Goal: Information Seeking & Learning: Learn about a topic

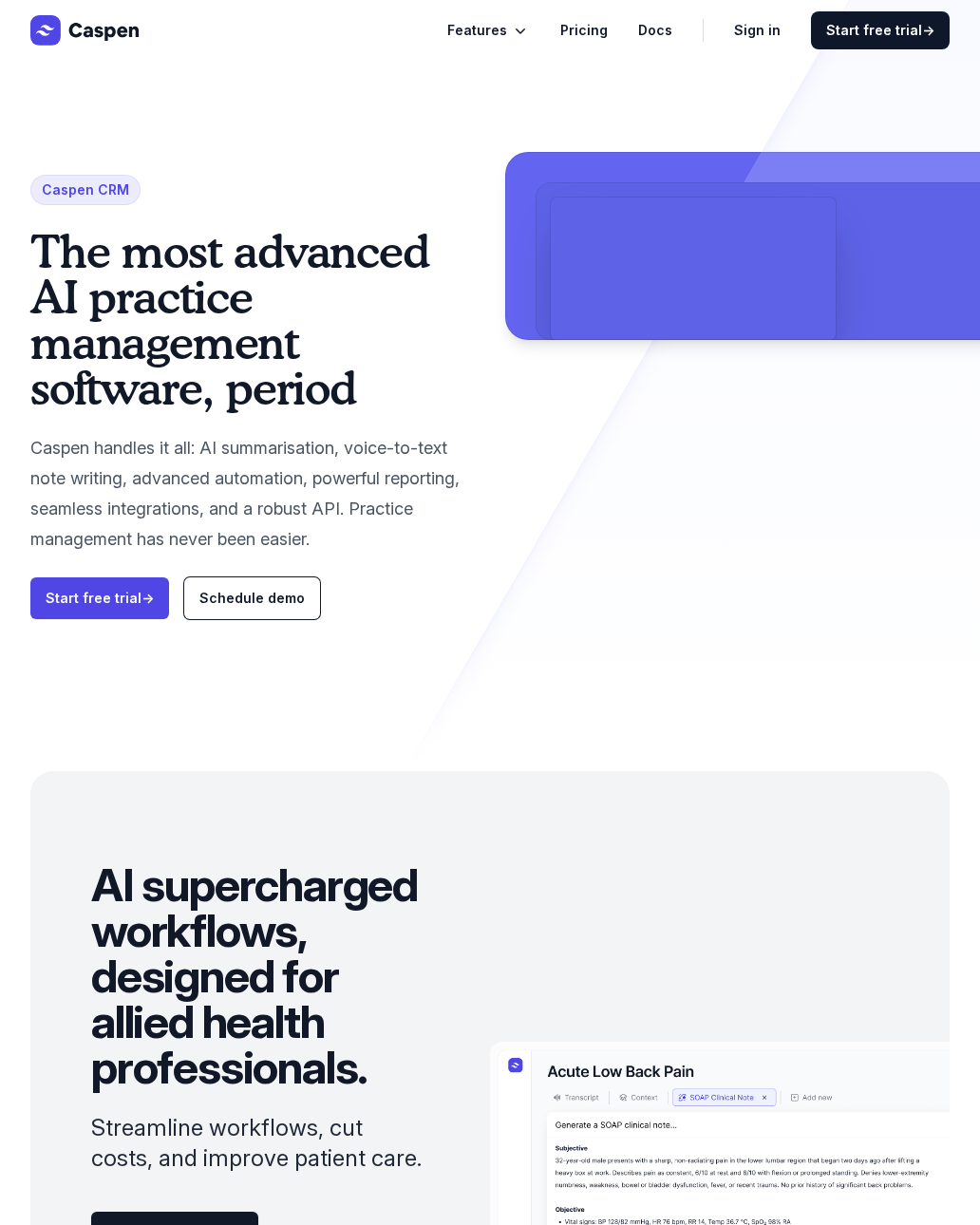
click at [596, 30] on link "Pricing" at bounding box center [584, 31] width 47 height 23
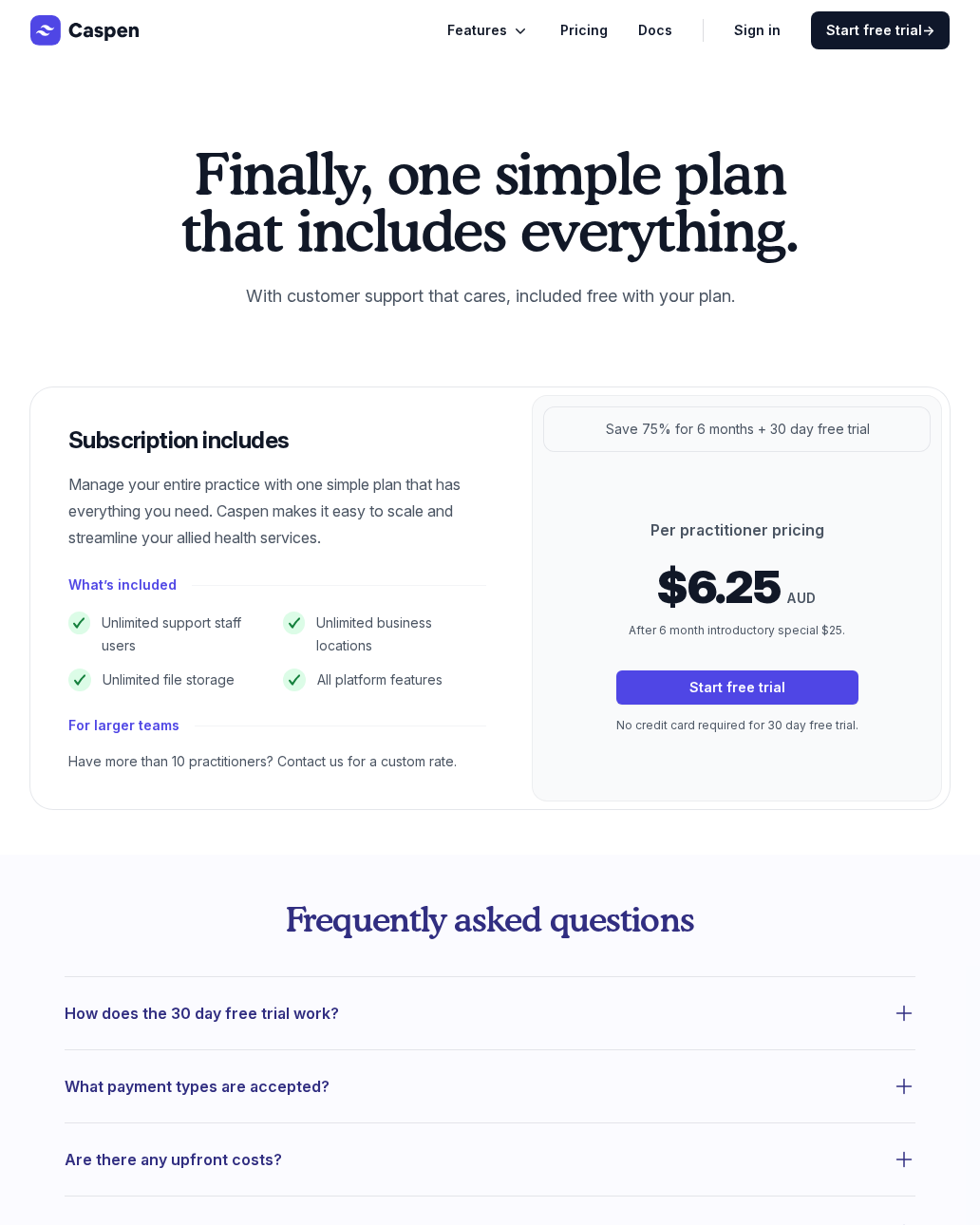
click at [500, 25] on span "Features" at bounding box center [477, 31] width 60 height 23
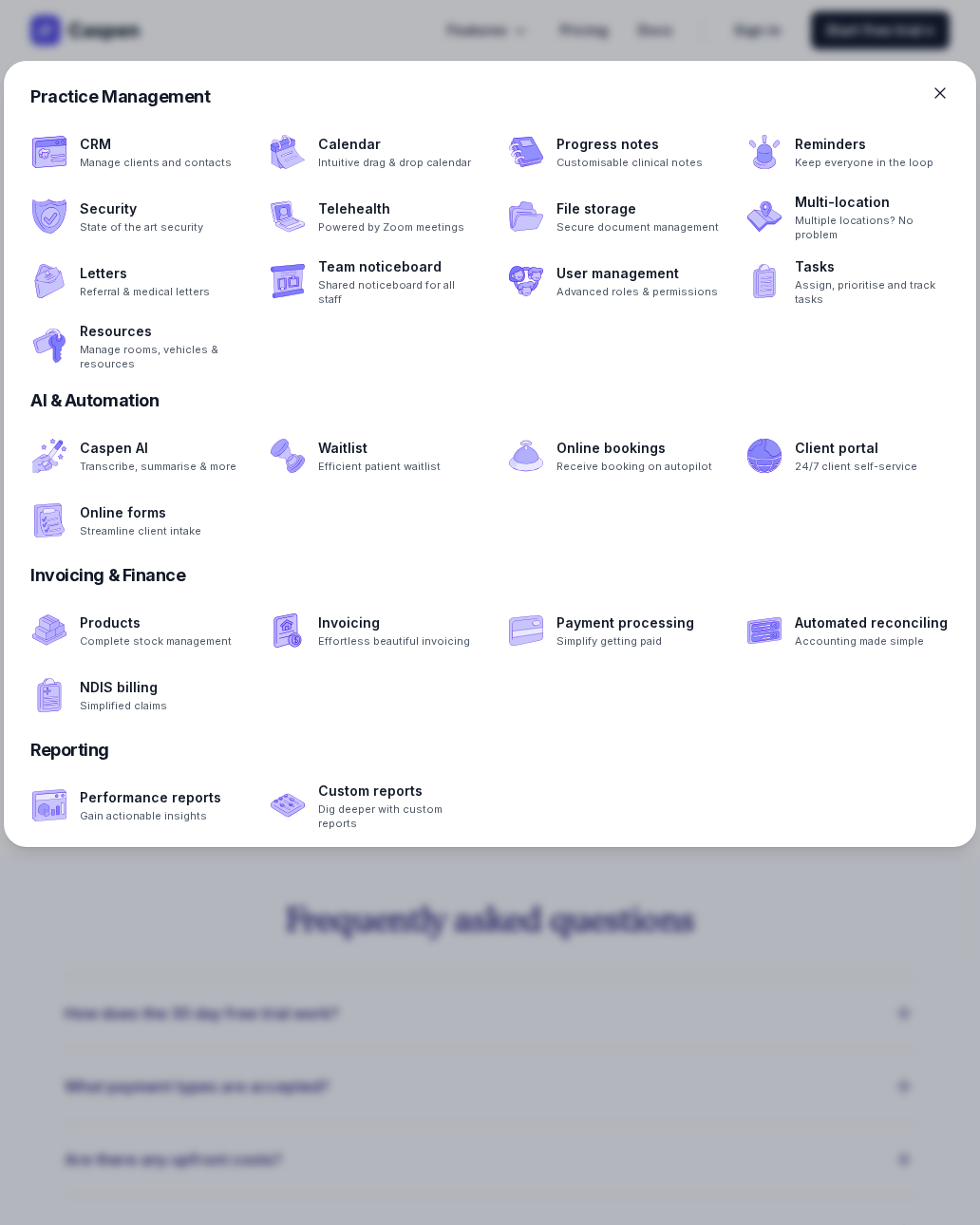
click at [813, 269] on span at bounding box center [847, 281] width 227 height 61
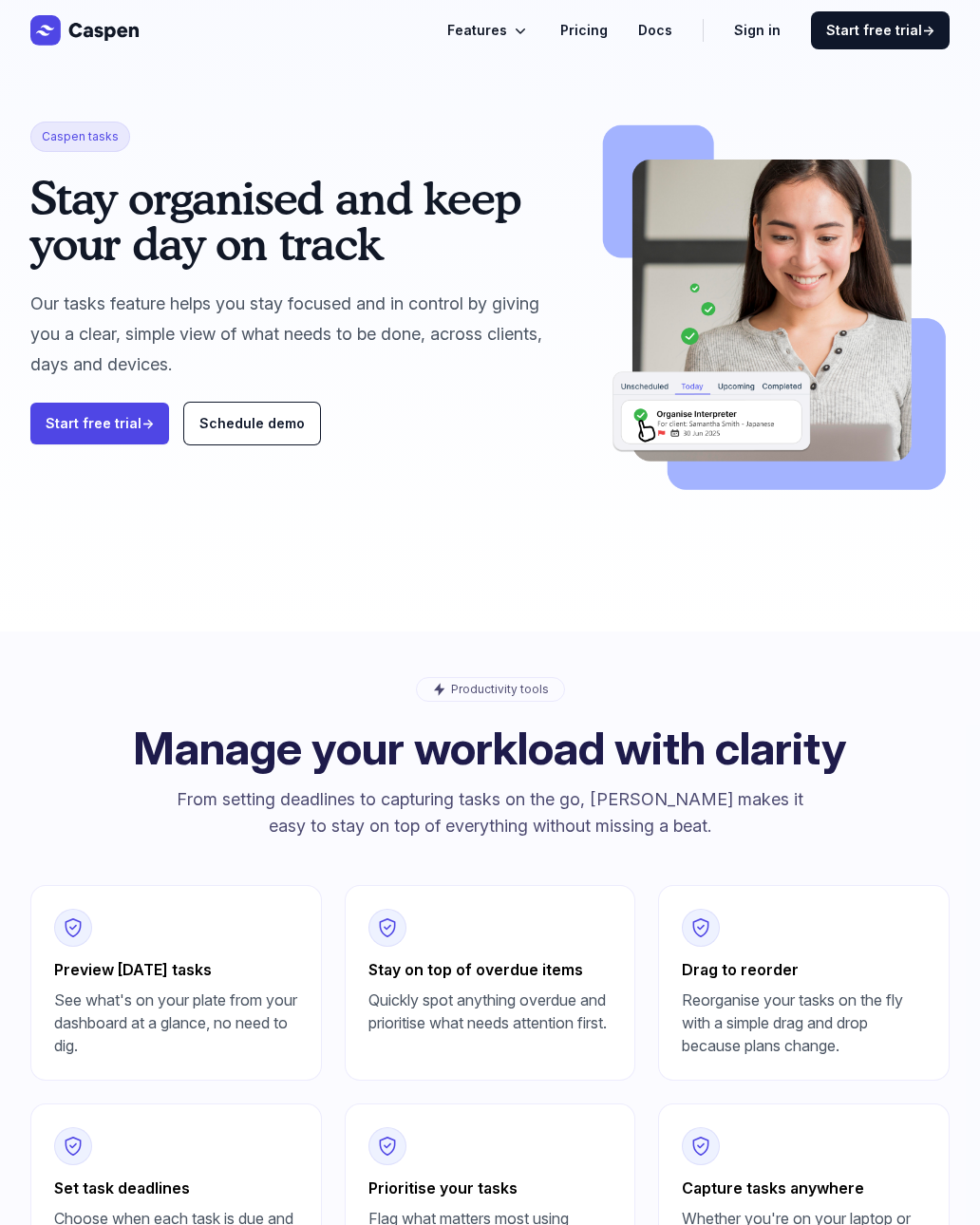
click at [504, 28] on span "Features" at bounding box center [477, 31] width 60 height 23
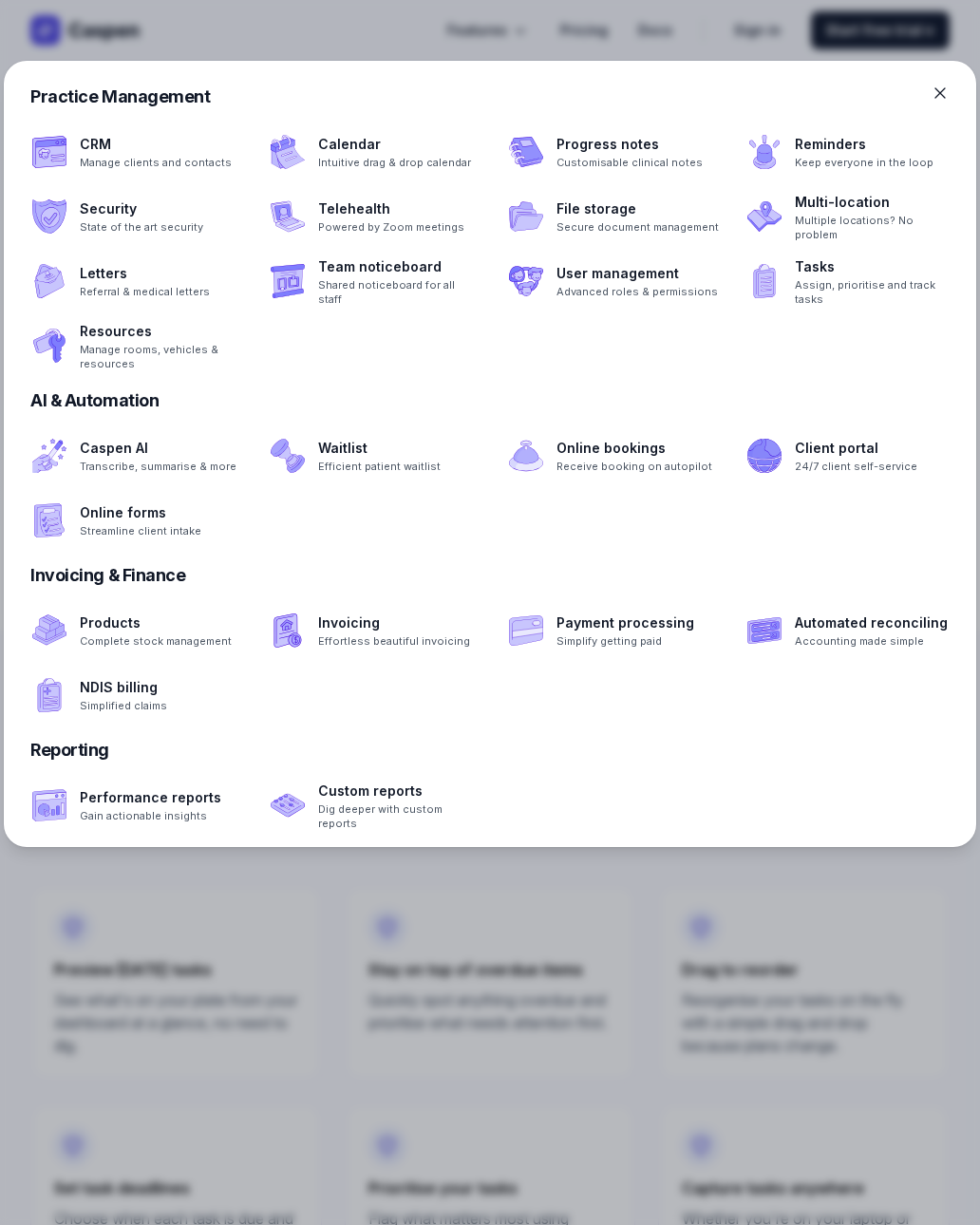
click at [938, 87] on icon at bounding box center [940, 94] width 19 height 19
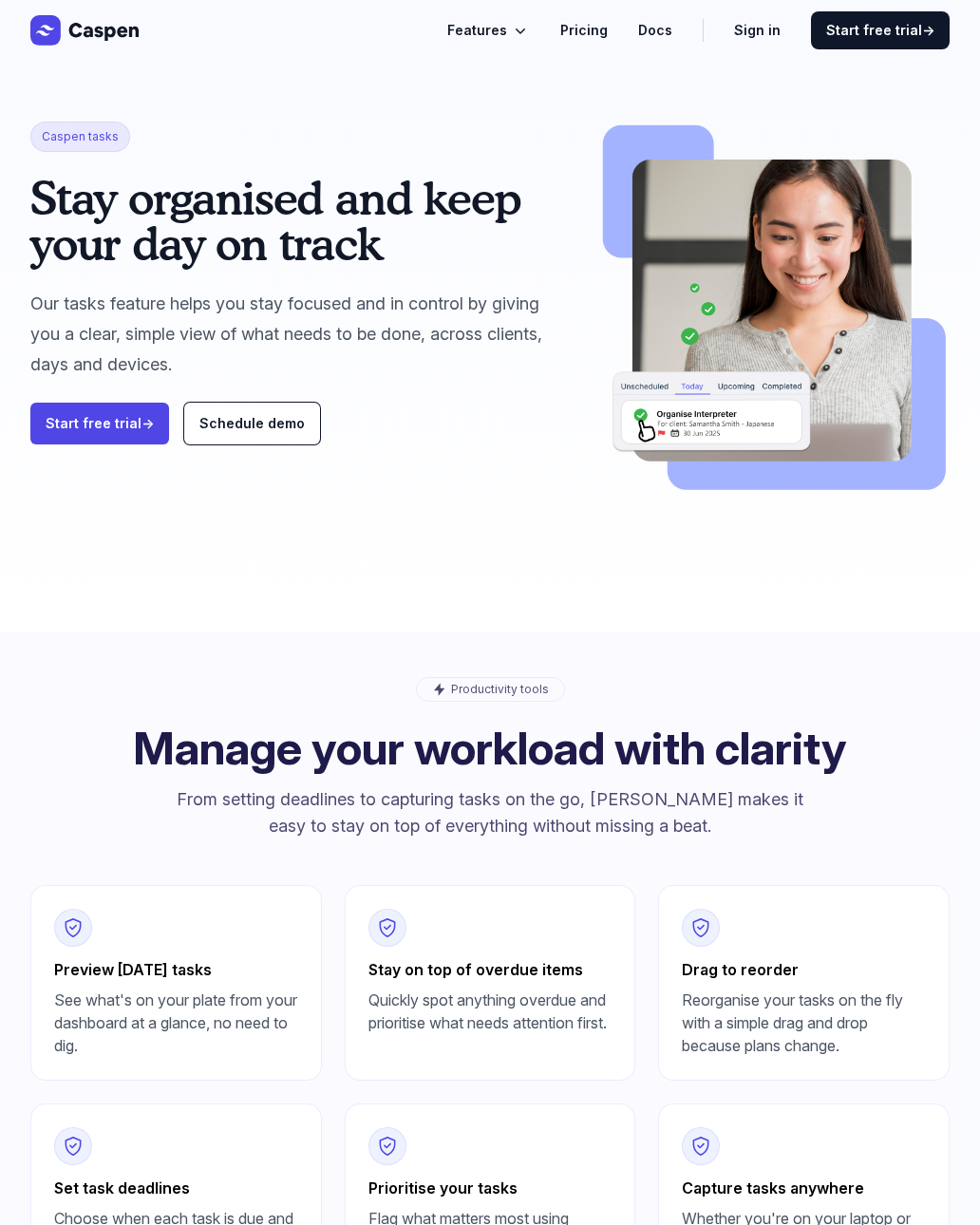
click at [665, 38] on link "Docs" at bounding box center [655, 31] width 34 height 23
